Goal: Check status: Check status

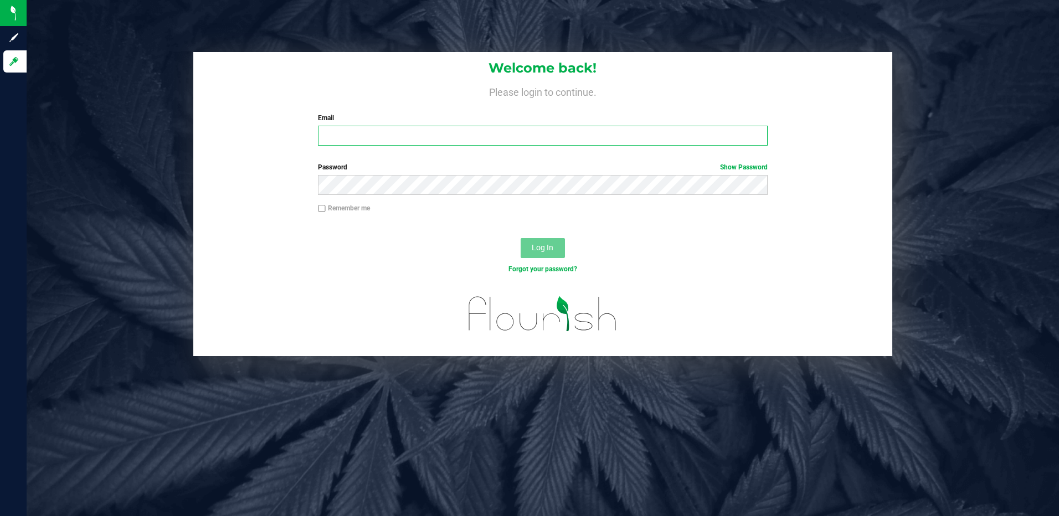
click at [344, 142] on input "Email" at bounding box center [543, 136] width 450 height 20
type input "slewandowski@liveparallel.com"
click at [521, 238] on button "Log In" at bounding box center [543, 248] width 44 height 20
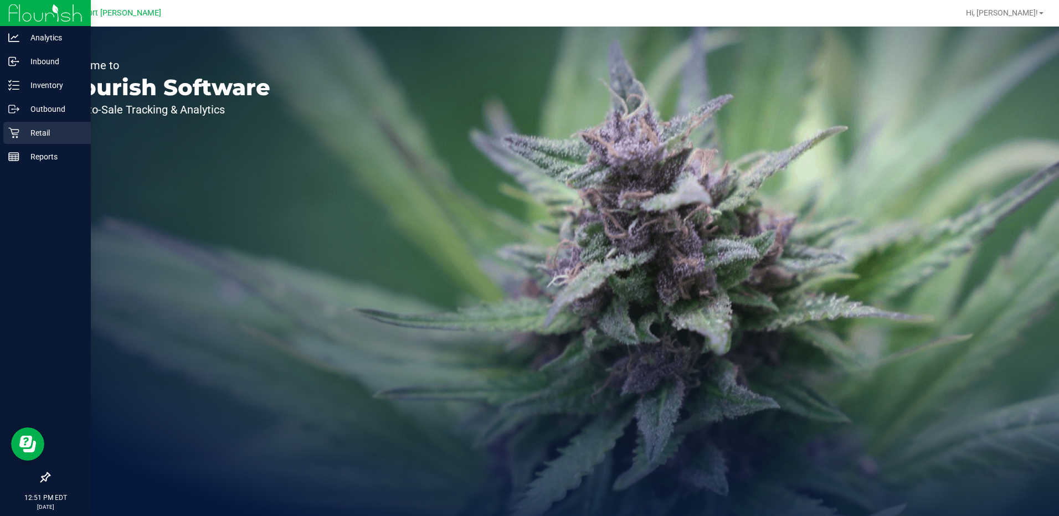
click at [48, 131] on p "Retail" at bounding box center [52, 132] width 66 height 13
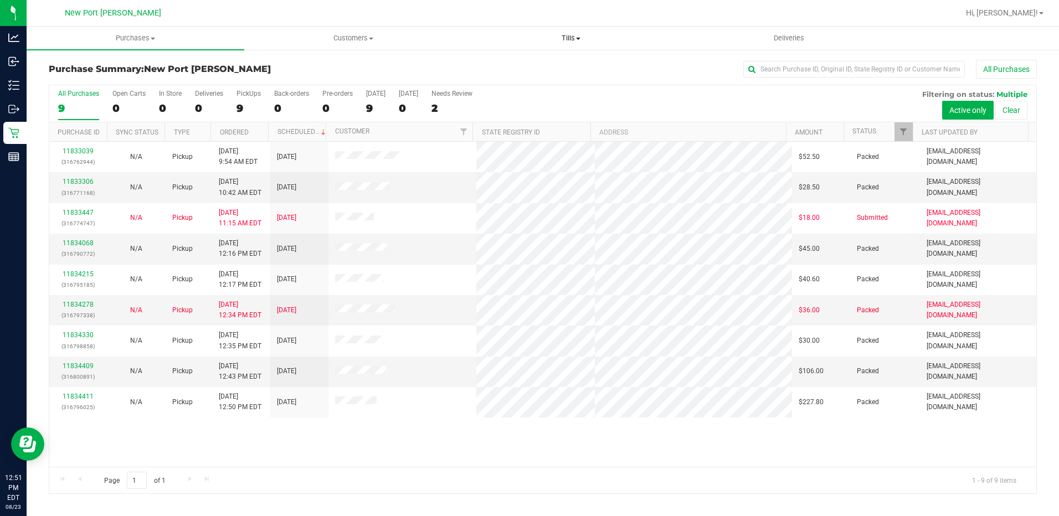
click at [578, 38] on span at bounding box center [578, 39] width 4 height 2
click at [501, 64] on span "Manage tills" at bounding box center [500, 66] width 75 height 9
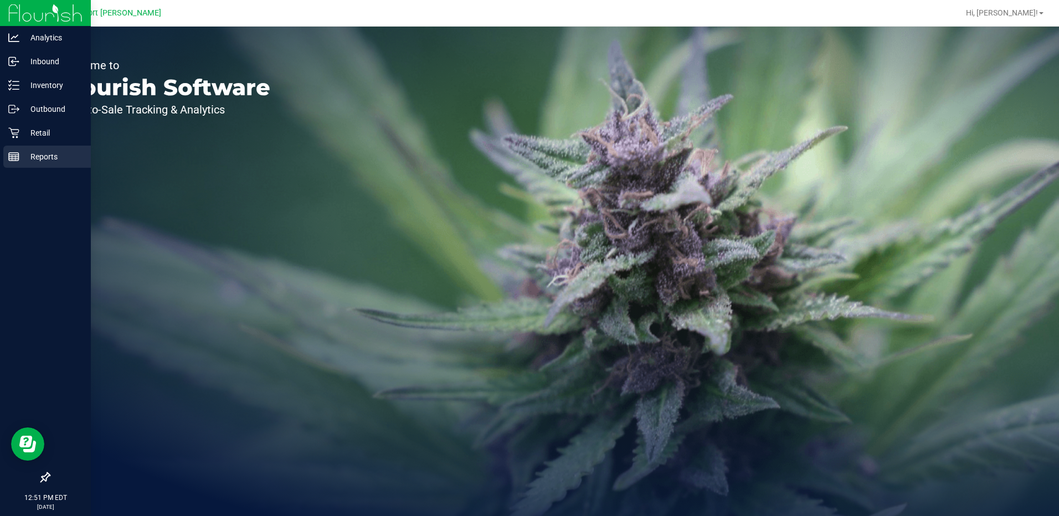
click at [42, 159] on p "Reports" at bounding box center [52, 156] width 66 height 13
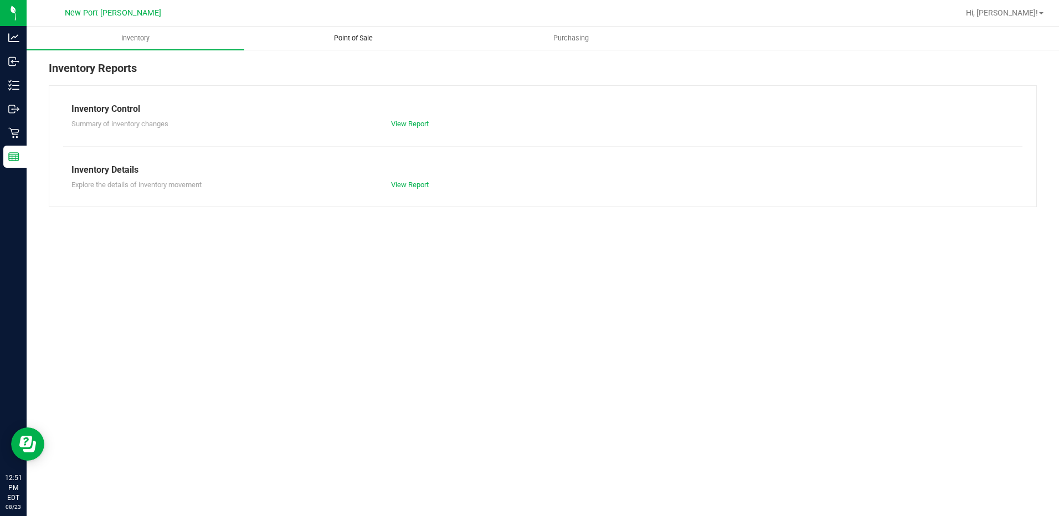
click at [356, 41] on span "Point of Sale" at bounding box center [353, 38] width 69 height 10
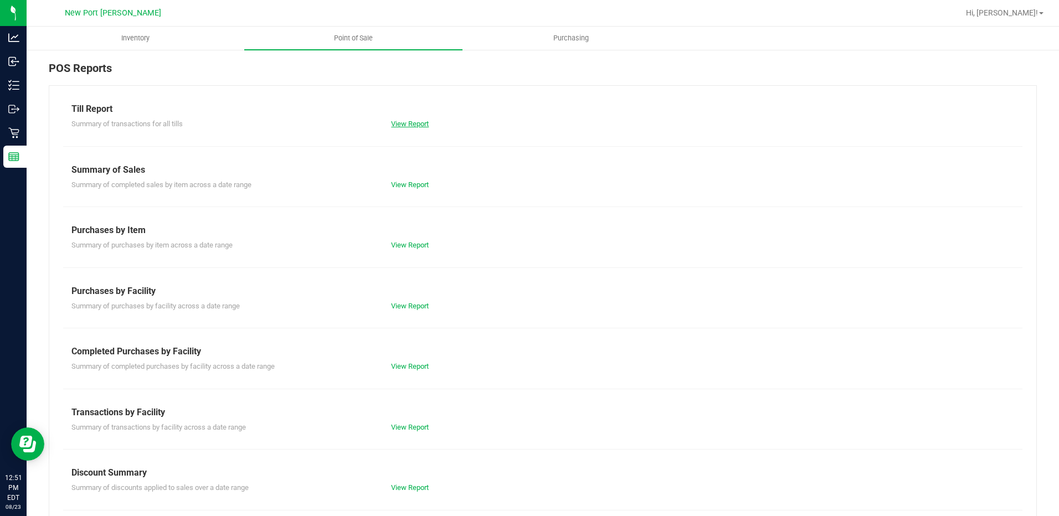
click at [407, 122] on link "View Report" at bounding box center [410, 124] width 38 height 8
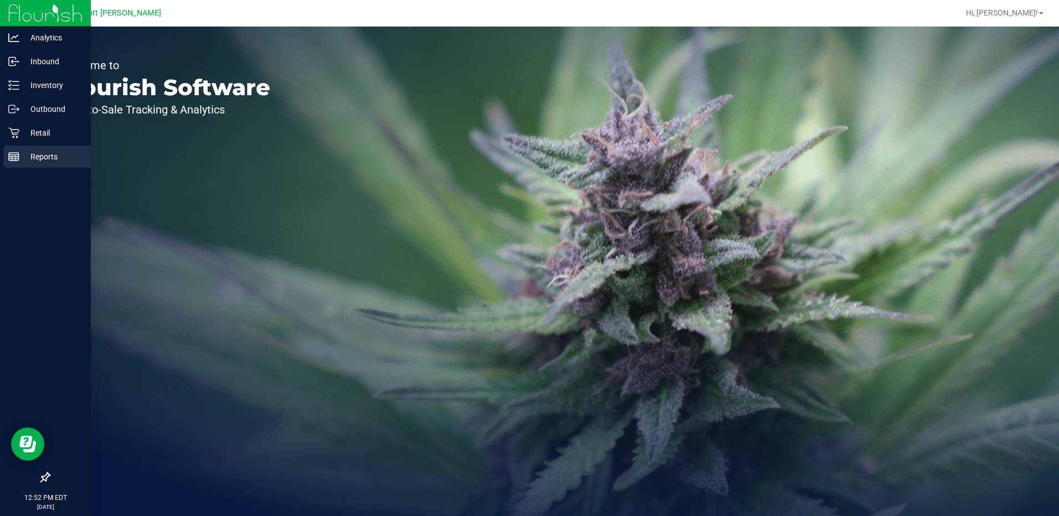
click at [49, 159] on p "Reports" at bounding box center [52, 156] width 66 height 13
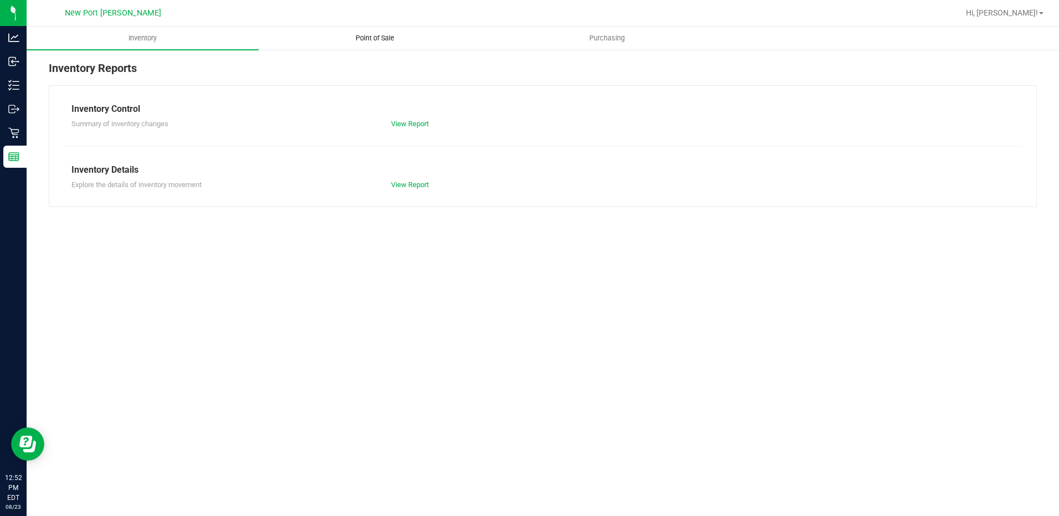
click at [374, 40] on span "Point of Sale" at bounding box center [375, 38] width 69 height 10
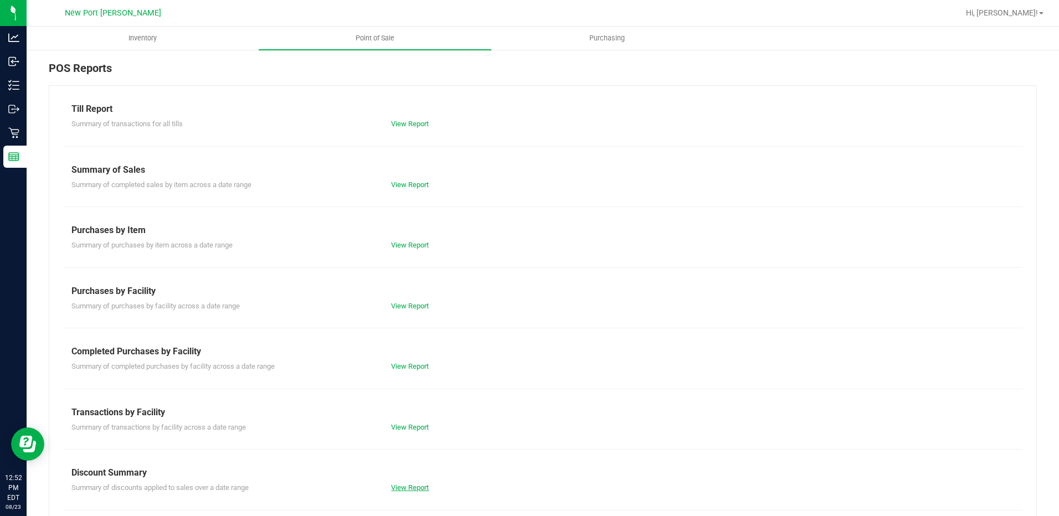
click at [401, 485] on link "View Report" at bounding box center [410, 488] width 38 height 8
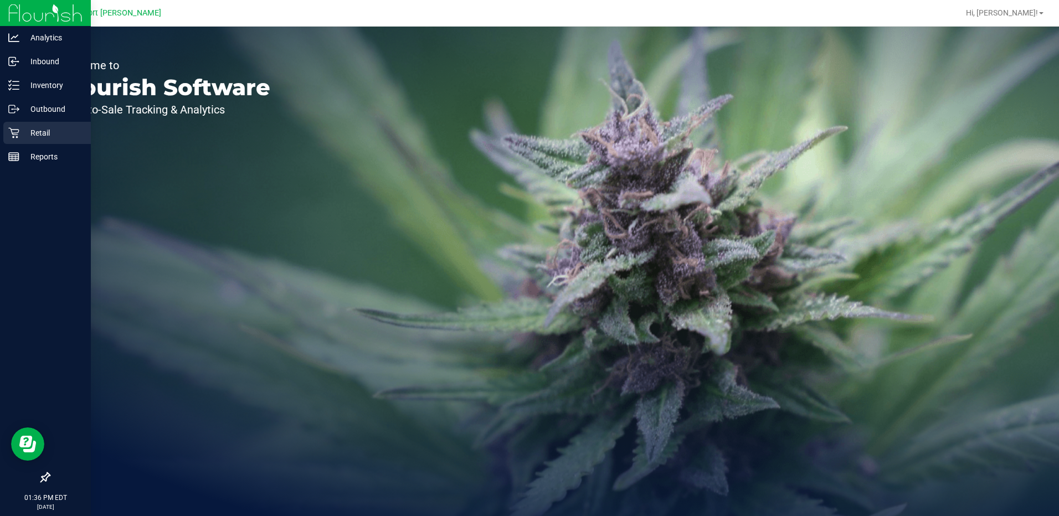
click at [43, 129] on p "Retail" at bounding box center [52, 132] width 66 height 13
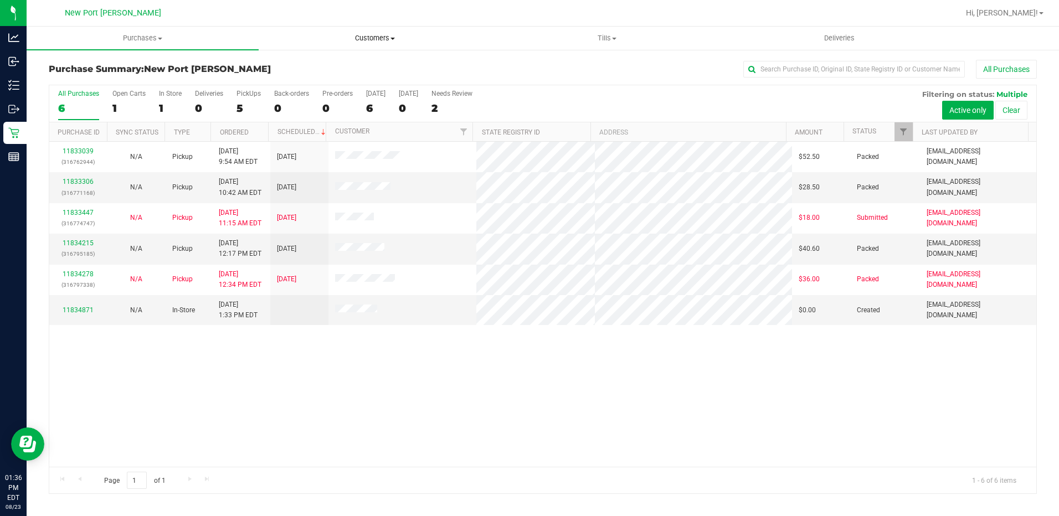
click at [392, 39] on span at bounding box center [393, 39] width 4 height 2
click at [315, 69] on span "All customers" at bounding box center [299, 66] width 80 height 9
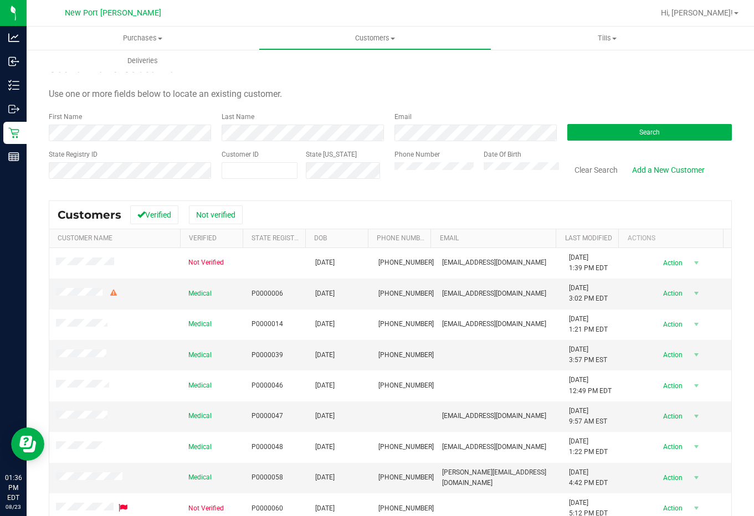
click at [699, 73] on div "Search for a Customer" at bounding box center [390, 68] width 683 height 17
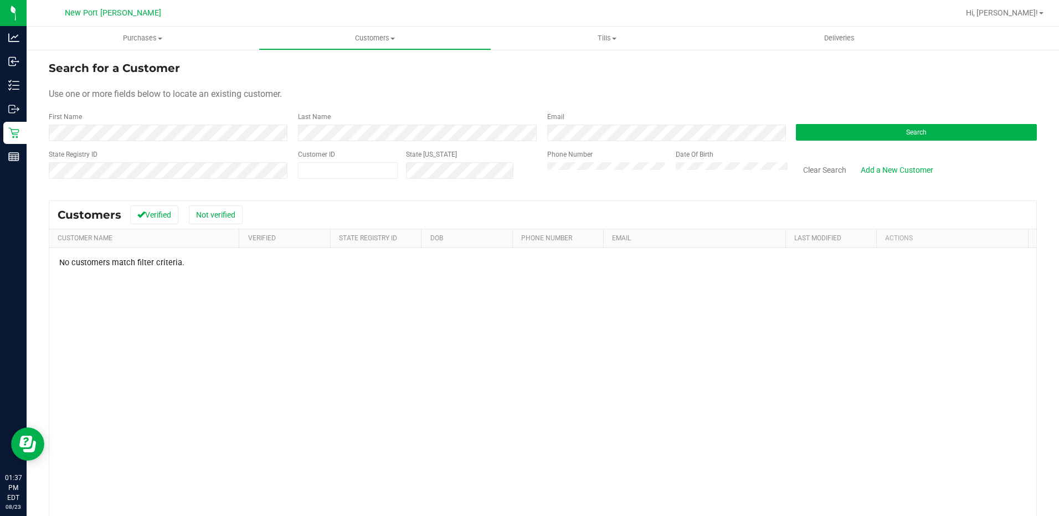
click at [448, 281] on div "No customers match filter criteria." at bounding box center [542, 415] width 987 height 335
click at [469, 92] on div "Use one or more fields below to locate an existing customer." at bounding box center [543, 94] width 988 height 13
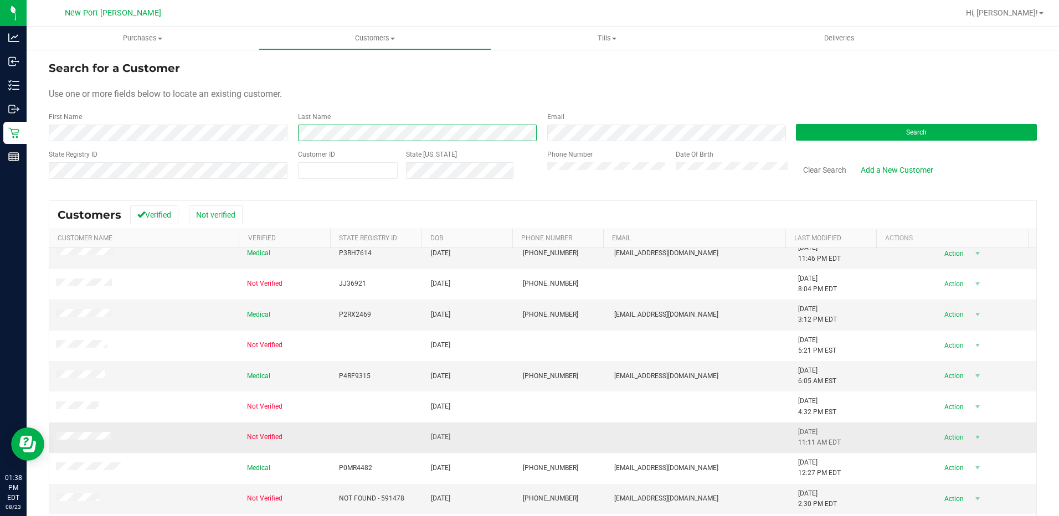
scroll to position [288, 0]
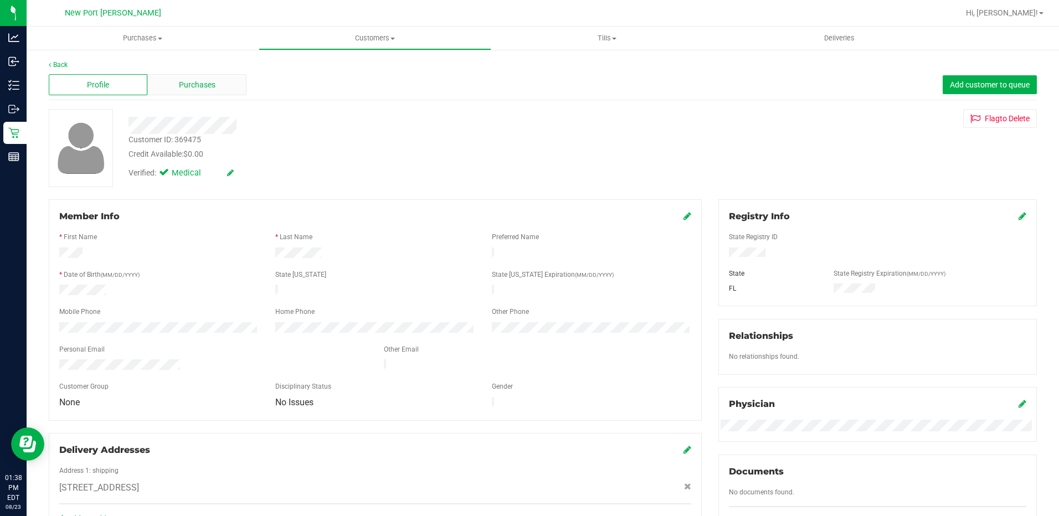
click at [207, 88] on span "Purchases" at bounding box center [197, 85] width 37 height 12
